Goal: Task Accomplishment & Management: Manage account settings

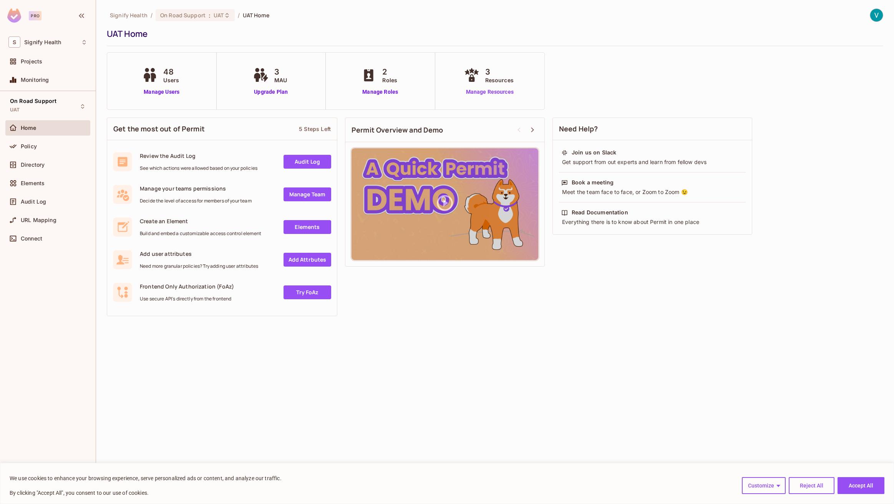
click at [487, 89] on link "Manage Resources" at bounding box center [489, 92] width 55 height 8
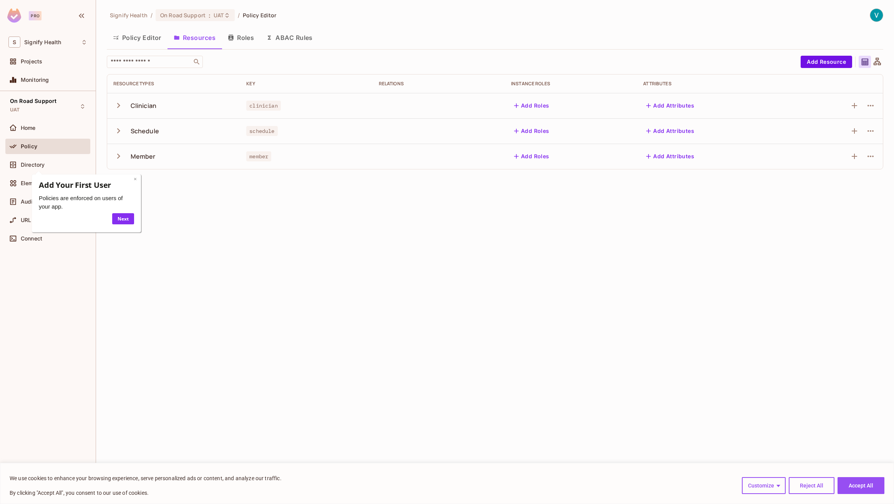
click at [134, 179] on link "×" at bounding box center [135, 178] width 3 height 7
click at [121, 105] on icon "button" at bounding box center [118, 105] width 10 height 10
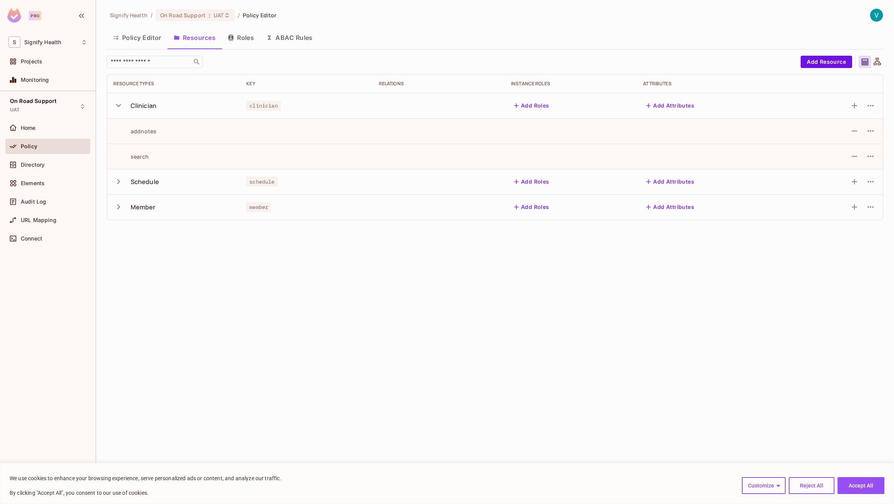
click at [116, 184] on icon "button" at bounding box center [118, 181] width 10 height 10
click at [118, 234] on icon "button" at bounding box center [118, 232] width 3 height 5
click at [248, 38] on button "Roles" at bounding box center [241, 37] width 38 height 19
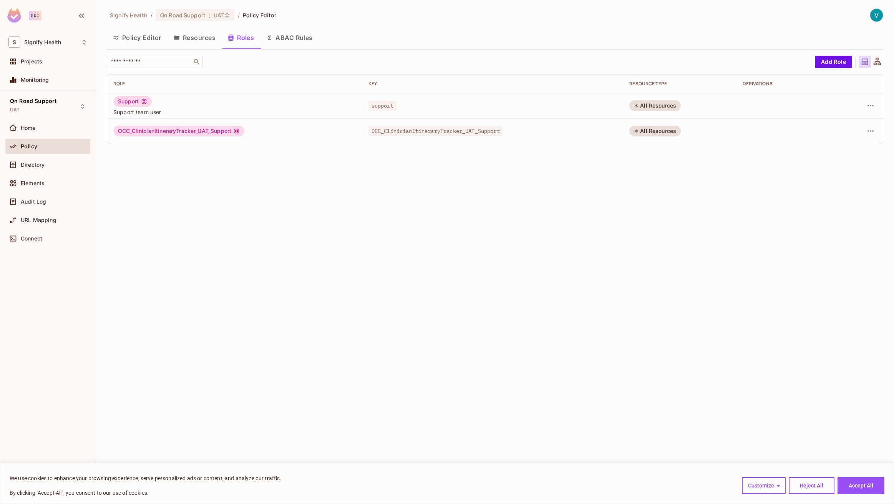
click at [182, 39] on button "Resources" at bounding box center [194, 37] width 54 height 19
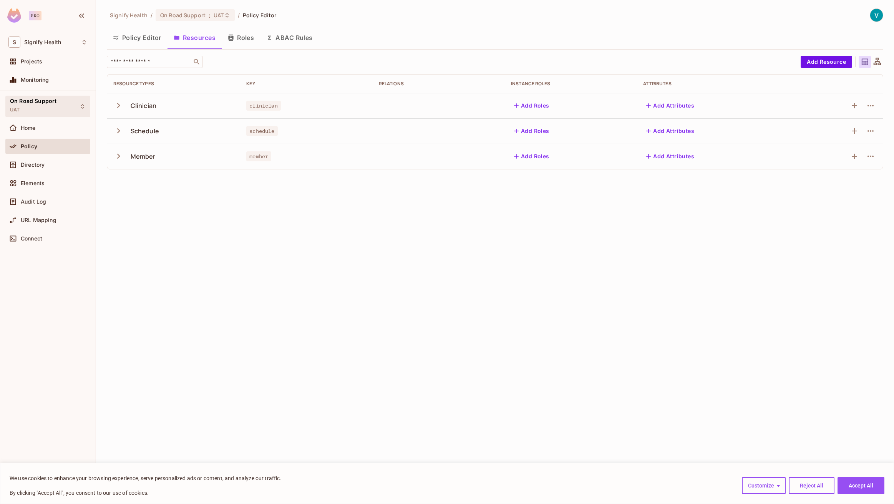
click at [39, 104] on div "On Road Support UAT" at bounding box center [33, 106] width 46 height 17
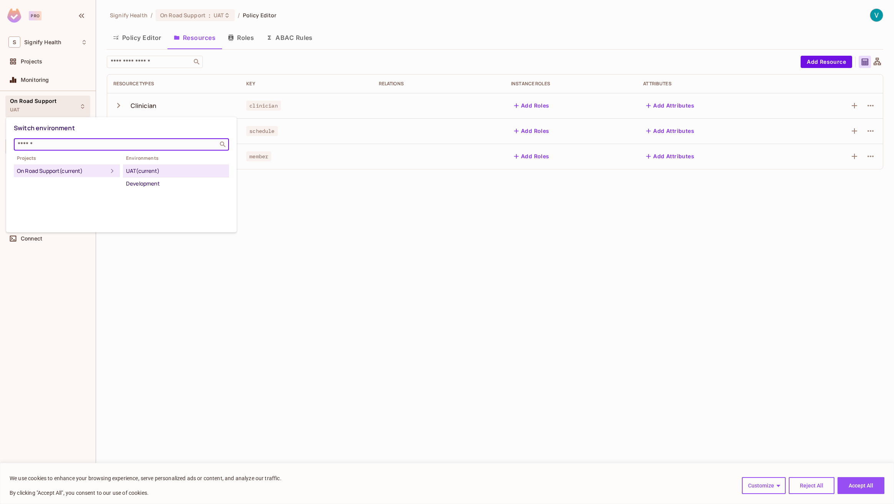
click at [56, 144] on input "text" at bounding box center [116, 145] width 200 height 8
drag, startPoint x: 215, startPoint y: 290, endPoint x: 184, endPoint y: 262, distance: 41.9
click at [215, 290] on div at bounding box center [447, 252] width 894 height 504
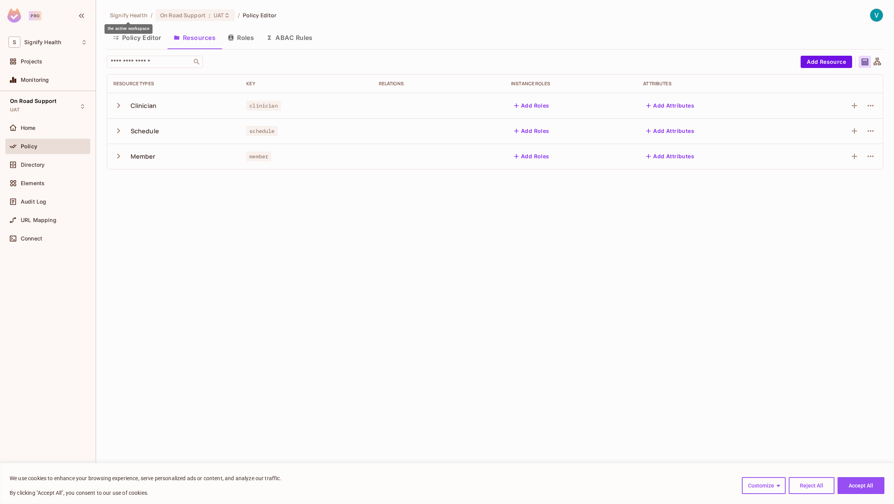
click at [136, 14] on span "Signify Health" at bounding box center [129, 15] width 38 height 7
click at [195, 13] on span "On Road Support" at bounding box center [182, 15] width 45 height 7
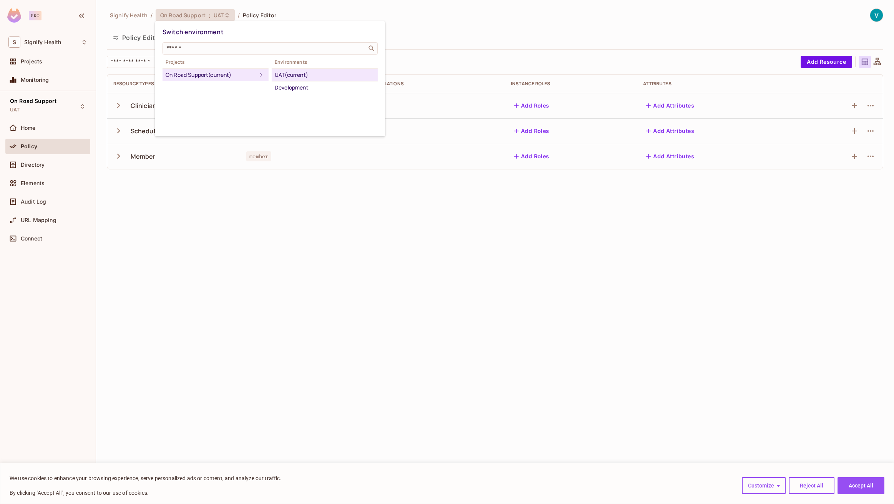
click at [194, 200] on div at bounding box center [447, 252] width 894 height 504
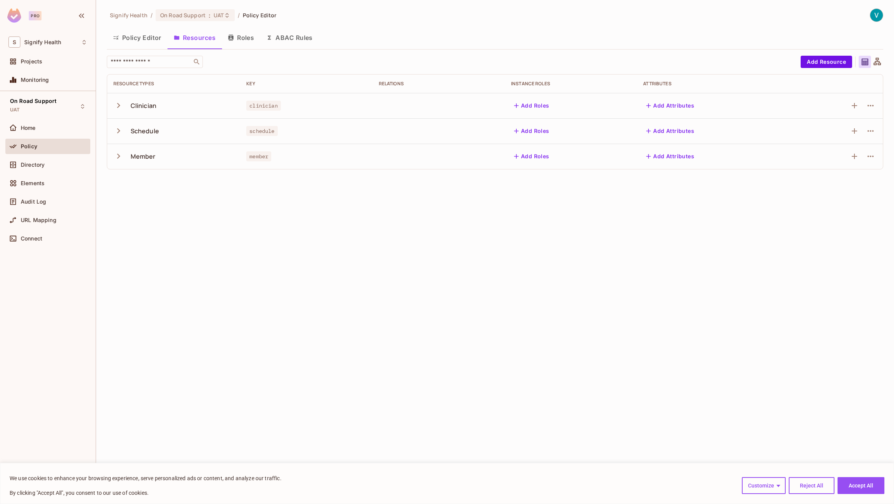
click at [151, 37] on button "Policy Editor" at bounding box center [137, 37] width 61 height 19
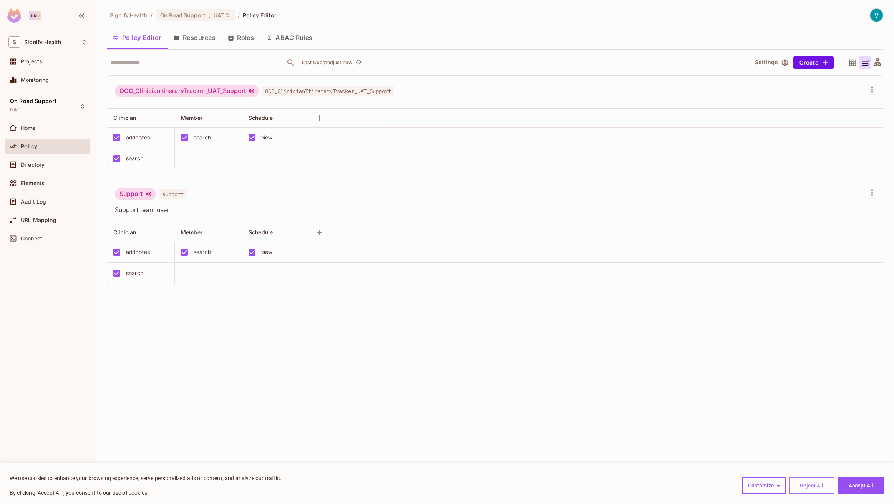
click at [821, 486] on button "Reject All" at bounding box center [811, 485] width 46 height 17
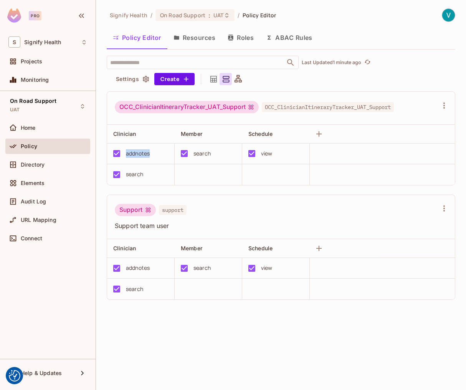
drag, startPoint x: 126, startPoint y: 154, endPoint x: 158, endPoint y: 154, distance: 31.5
click at [158, 154] on div "addnotes" at bounding box center [139, 154] width 60 height 16
click at [129, 175] on div "search" at bounding box center [134, 174] width 17 height 8
click at [135, 152] on div "addnotes" at bounding box center [138, 153] width 24 height 8
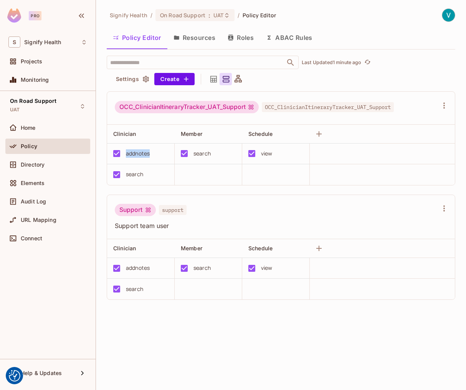
click at [135, 152] on div "addnotes" at bounding box center [138, 153] width 24 height 8
click at [134, 172] on div "search" at bounding box center [134, 174] width 17 height 8
click at [199, 34] on button "Resources" at bounding box center [194, 37] width 54 height 19
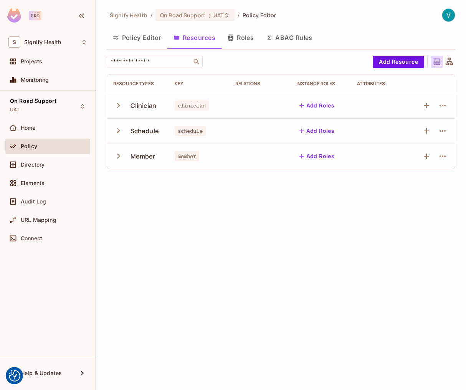
click at [119, 105] on icon "button" at bounding box center [118, 105] width 3 height 5
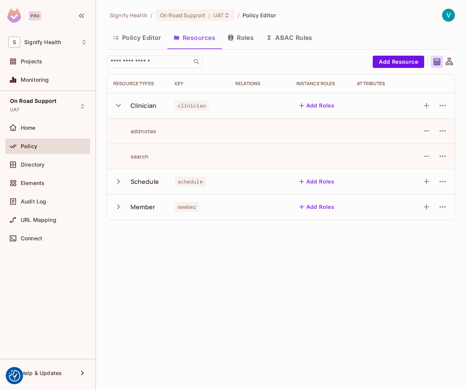
click at [114, 180] on icon "button" at bounding box center [118, 181] width 10 height 10
click at [250, 36] on button "Roles" at bounding box center [241, 37] width 38 height 19
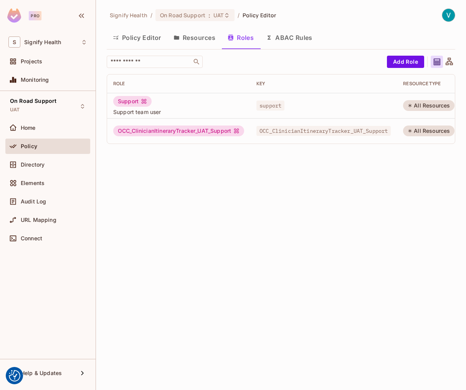
click at [205, 40] on button "Resources" at bounding box center [194, 37] width 54 height 19
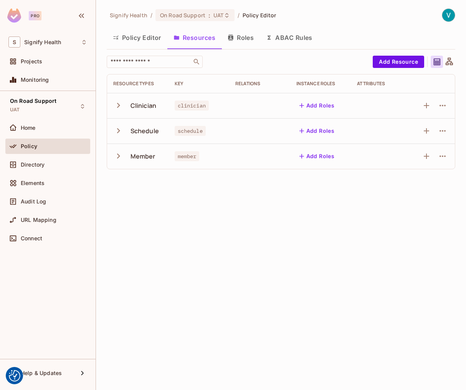
click at [118, 131] on icon "button" at bounding box center [118, 131] width 10 height 10
click at [116, 179] on icon "button" at bounding box center [118, 181] width 10 height 10
click at [187, 17] on span "On Road Support" at bounding box center [182, 15] width 45 height 7
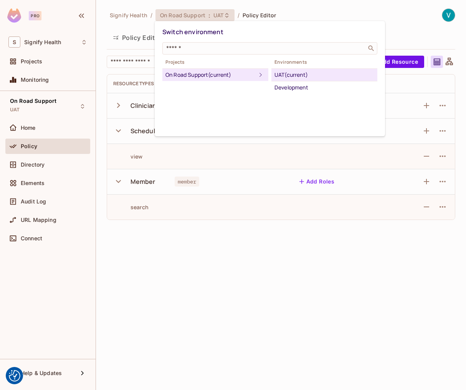
click at [190, 173] on div at bounding box center [233, 195] width 466 height 390
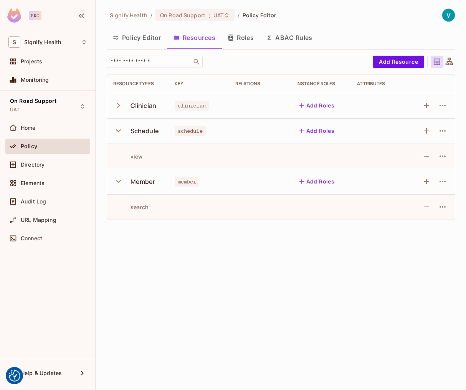
click at [288, 38] on button "ABAC Rules" at bounding box center [289, 37] width 59 height 19
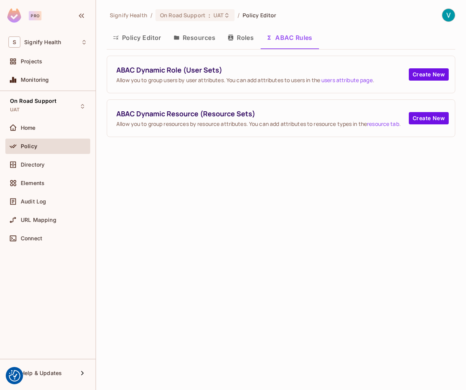
click at [244, 38] on button "Roles" at bounding box center [241, 37] width 38 height 19
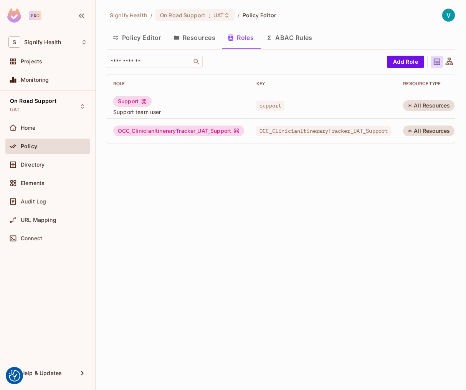
click at [131, 33] on button "Policy Editor" at bounding box center [137, 37] width 61 height 19
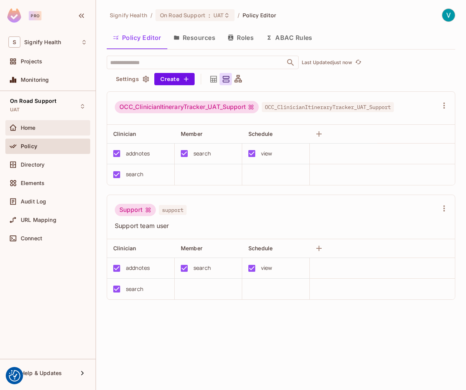
click at [37, 124] on div "Home" at bounding box center [47, 127] width 79 height 9
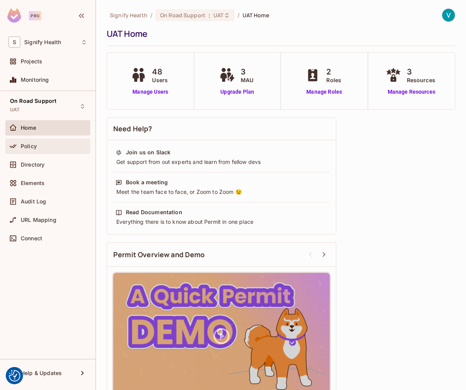
click at [36, 148] on span "Policy" at bounding box center [29, 146] width 16 height 6
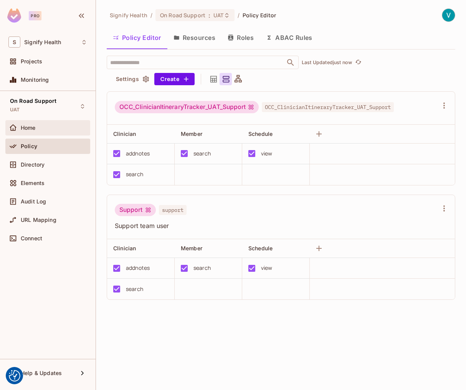
click at [33, 134] on div "Home" at bounding box center [47, 127] width 85 height 15
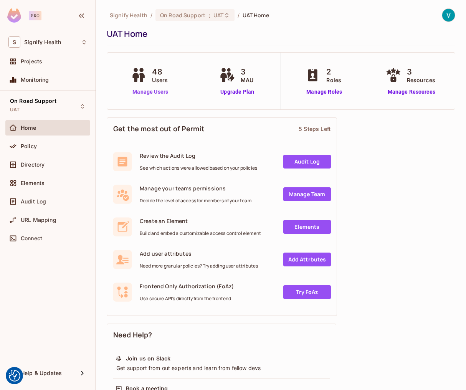
click at [150, 91] on link "Manage Users" at bounding box center [150, 92] width 43 height 8
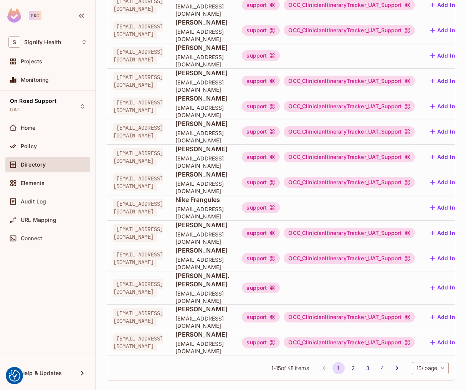
scroll to position [146, 0]
